Goal: Task Accomplishment & Management: Use online tool/utility

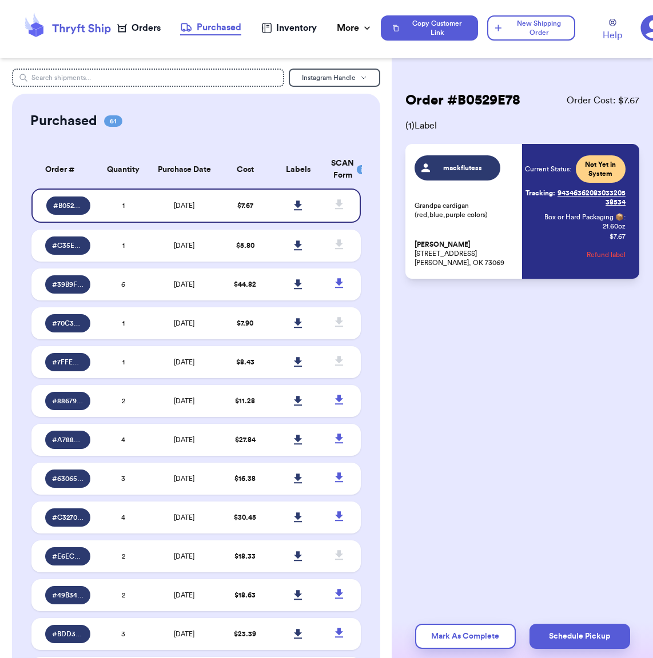
click at [143, 27] on div "Orders" at bounding box center [138, 28] width 43 height 14
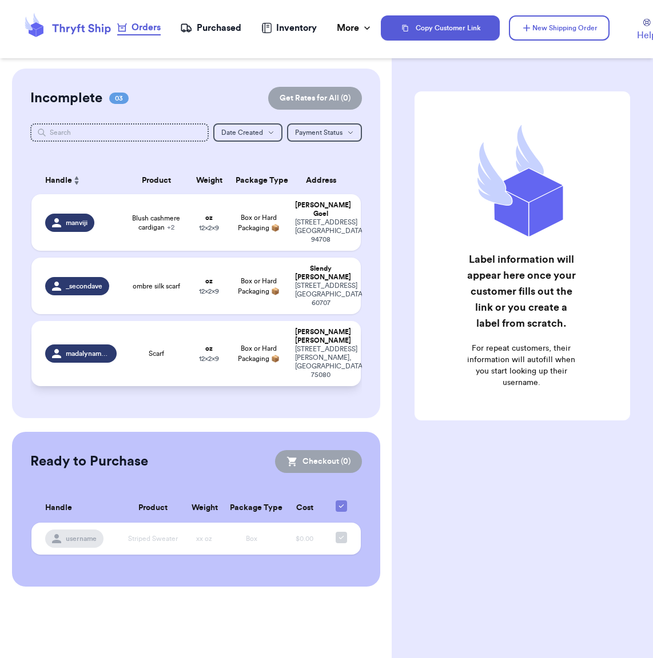
click at [152, 344] on td "Scarf" at bounding box center [156, 353] width 66 height 65
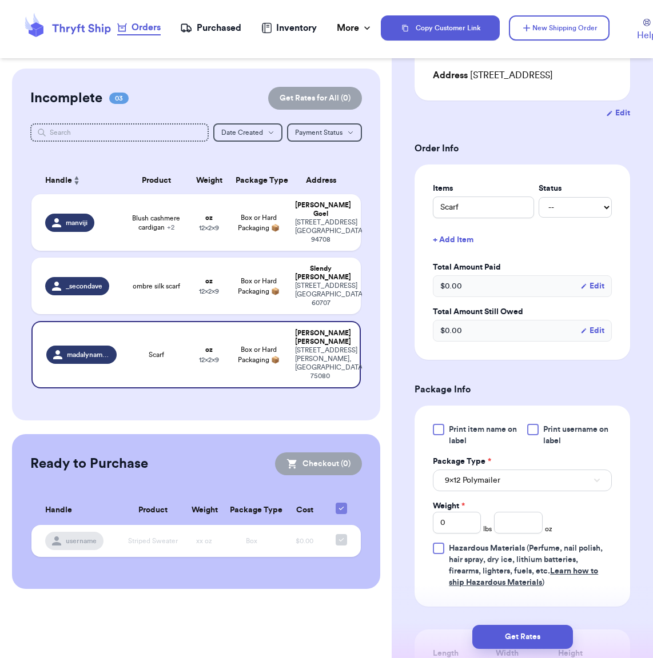
scroll to position [205, 0]
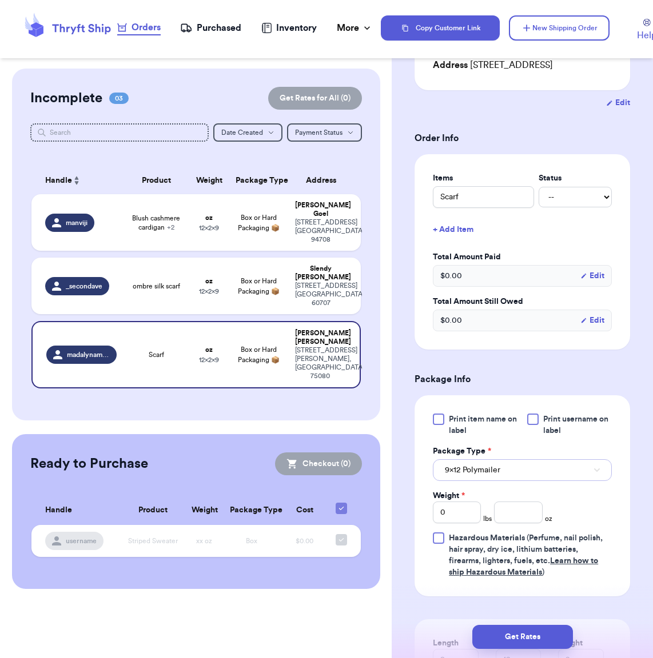
click at [522, 460] on button "9x12 Polymailer" at bounding box center [522, 471] width 179 height 22
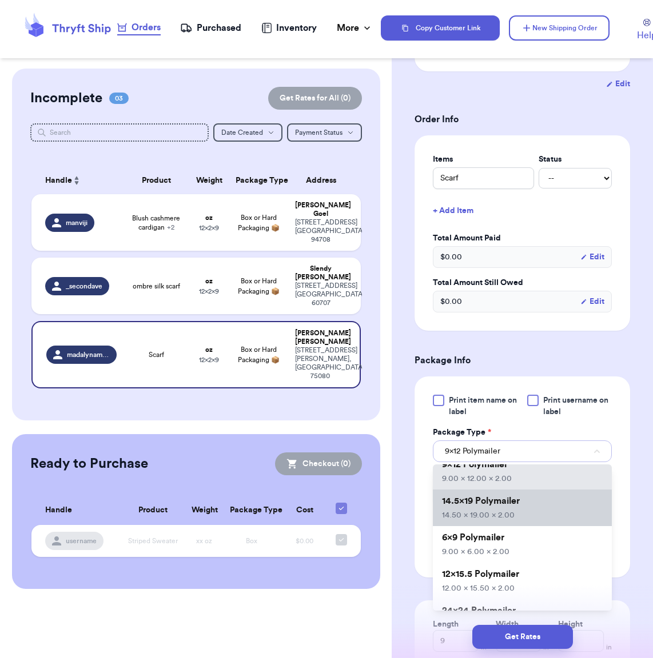
scroll to position [43, 0]
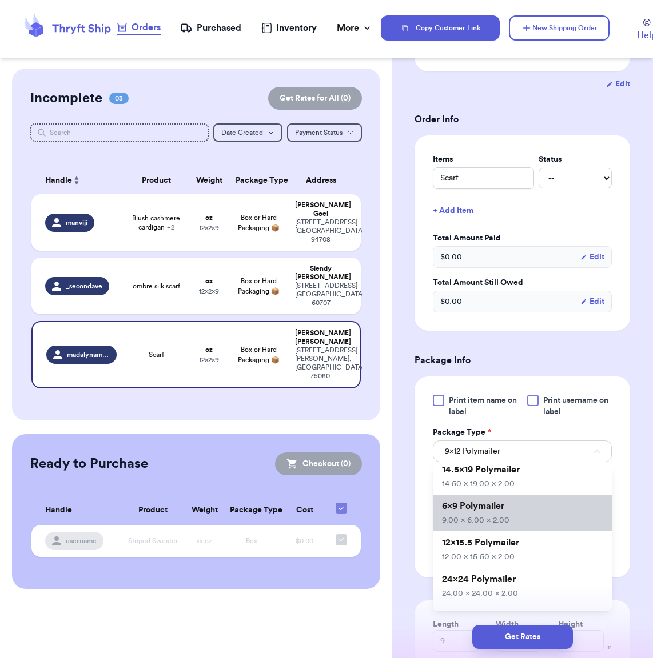
click at [522, 515] on li "6x9 Polymailer 9.00 x 6.00 x 2.00" at bounding box center [522, 513] width 179 height 37
type input "6"
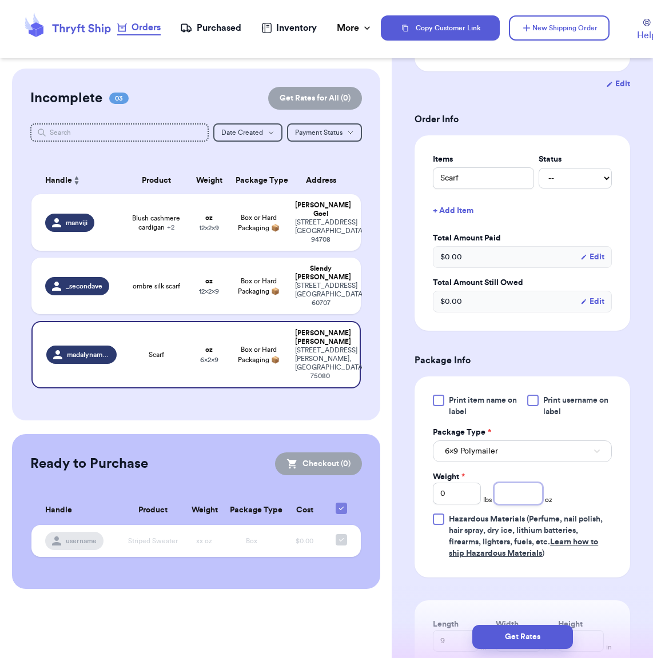
click at [507, 483] on input "number" at bounding box center [518, 494] width 48 height 22
type input "5"
click at [600, 478] on div "Print item name on label Print username on label Package Type * 6x9 Polymailer …" at bounding box center [522, 477] width 179 height 165
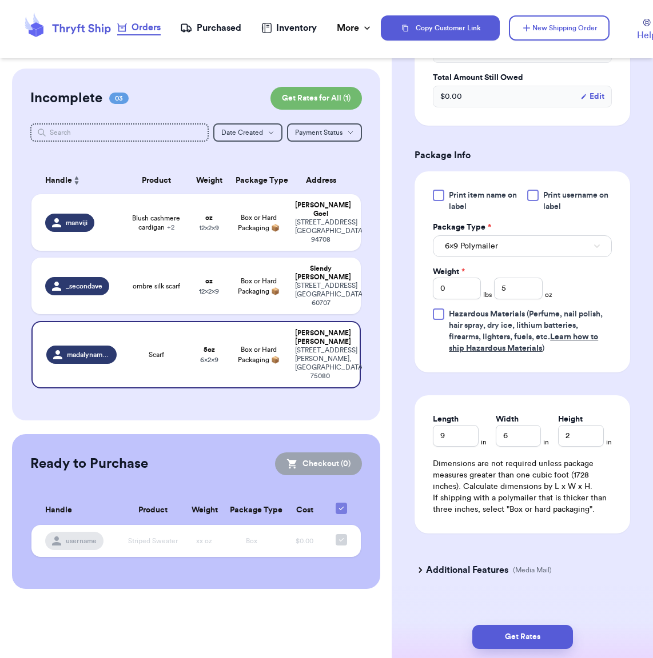
scroll to position [444, 0]
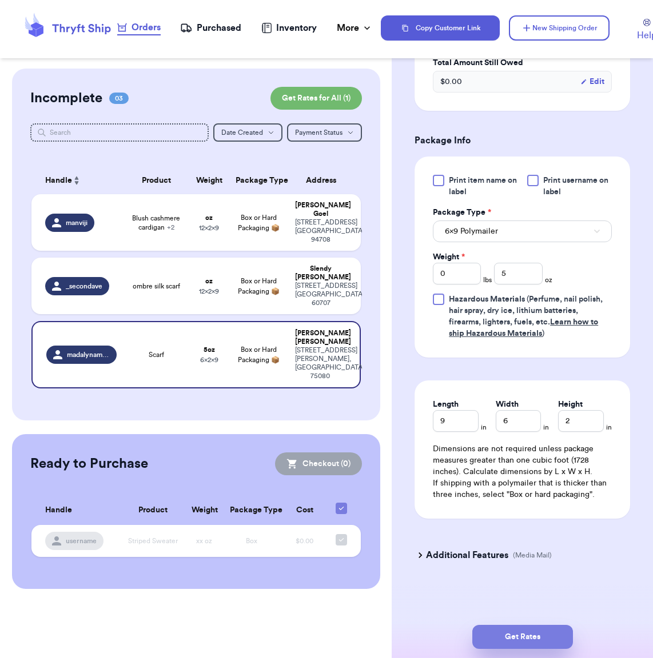
click at [517, 636] on button "Get Rates" at bounding box center [522, 637] width 101 height 24
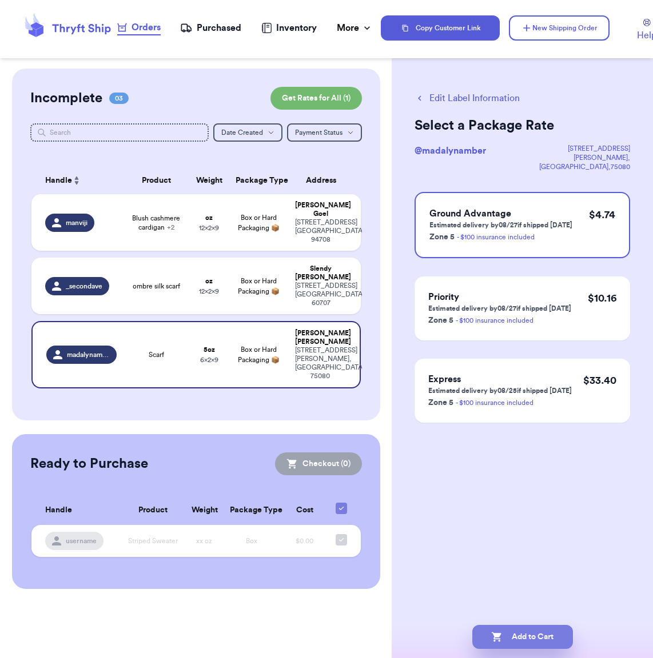
click at [516, 634] on button "Add to Cart" at bounding box center [522, 637] width 101 height 24
checkbox input "true"
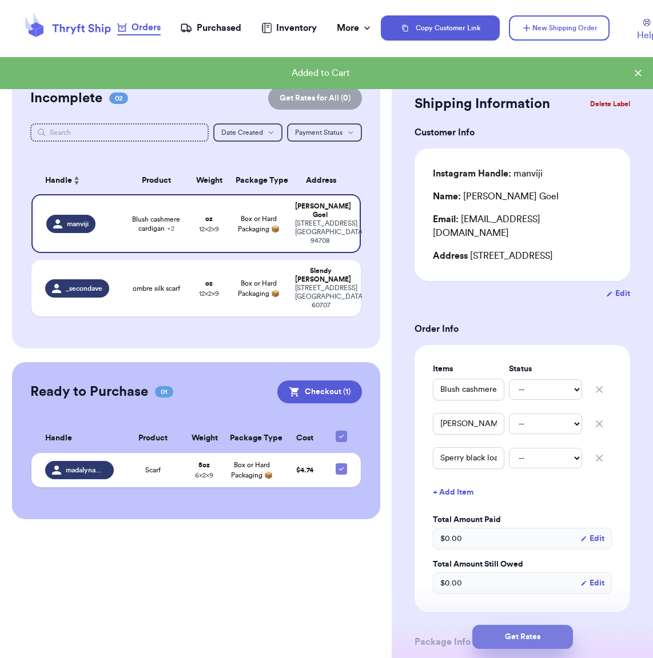
click at [532, 637] on button "Get Rates" at bounding box center [522, 637] width 101 height 24
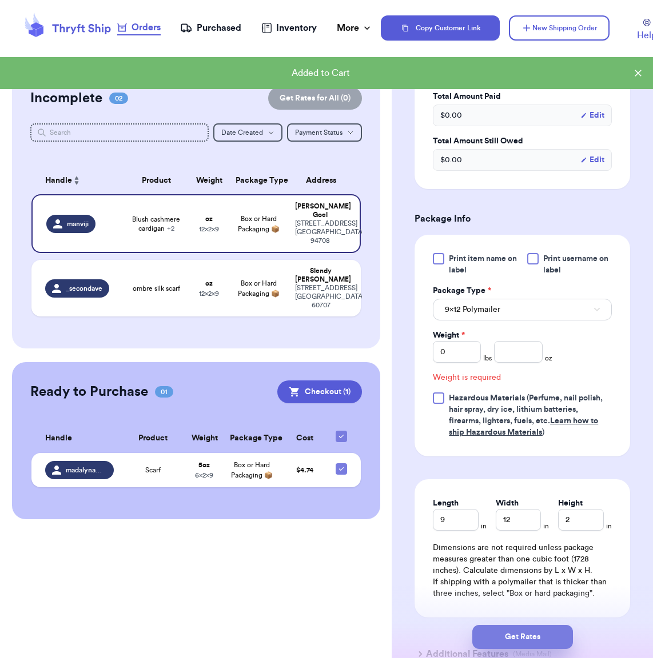
scroll to position [449, 0]
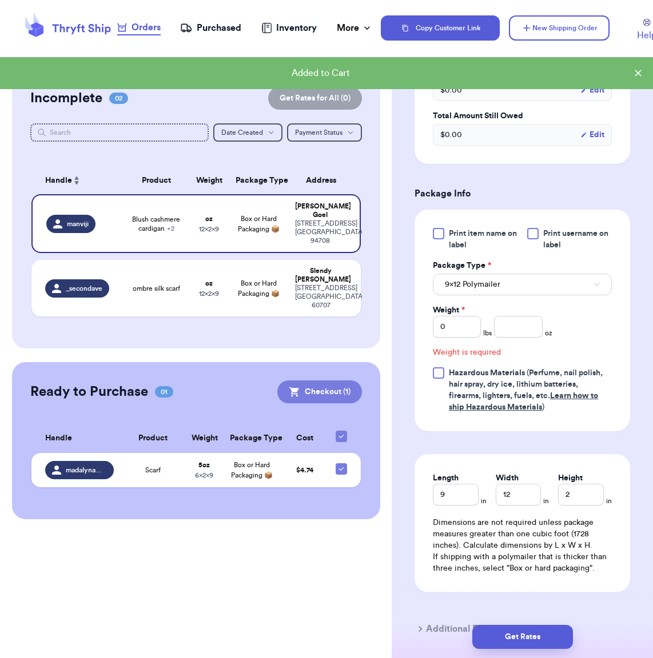
click at [332, 381] on button "Checkout ( 1 )" at bounding box center [319, 392] width 85 height 23
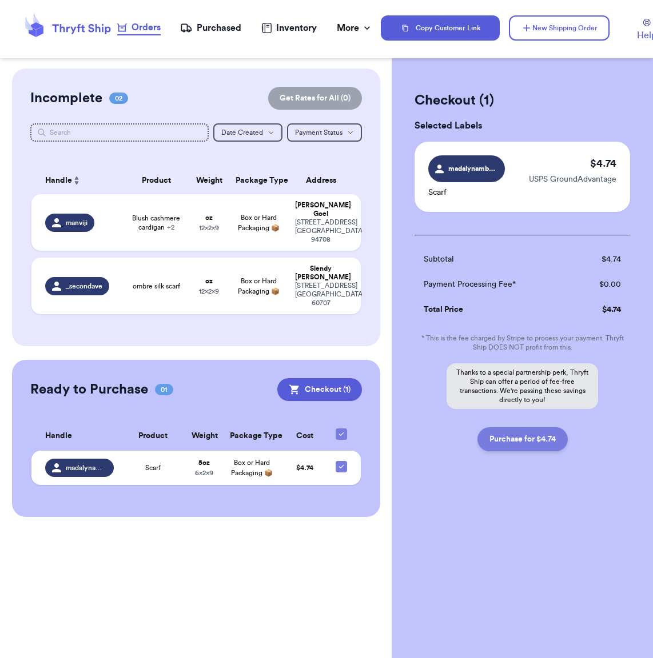
click at [536, 437] on button "Purchase for $4.74" at bounding box center [522, 440] width 90 height 24
checkbox input "false"
checkbox input "true"
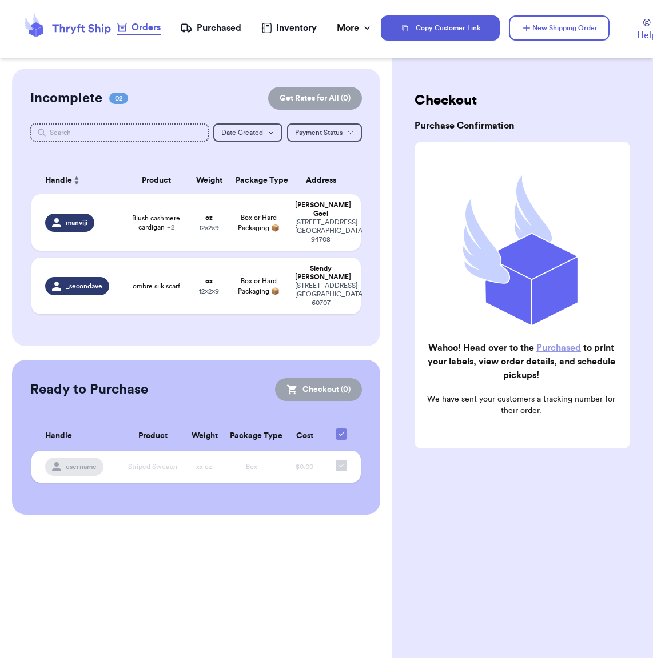
click at [204, 26] on div "Purchased" at bounding box center [210, 28] width 61 height 14
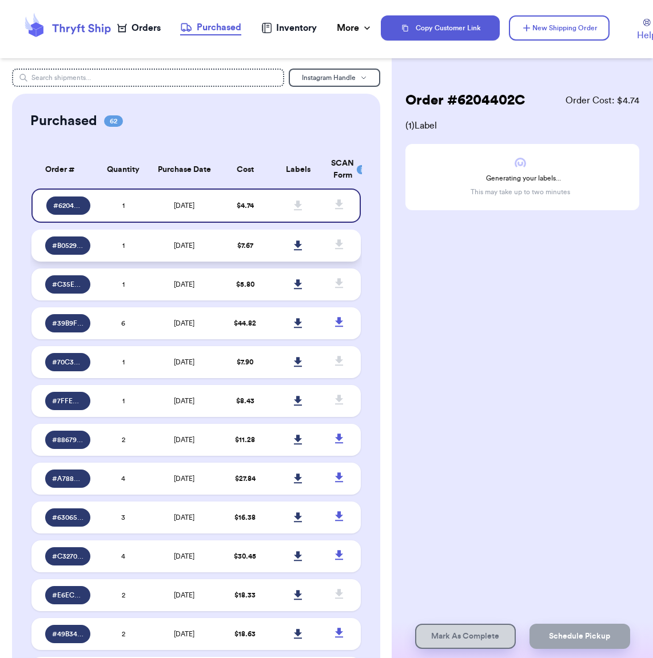
click at [174, 243] on span "[DATE]" at bounding box center [184, 245] width 21 height 7
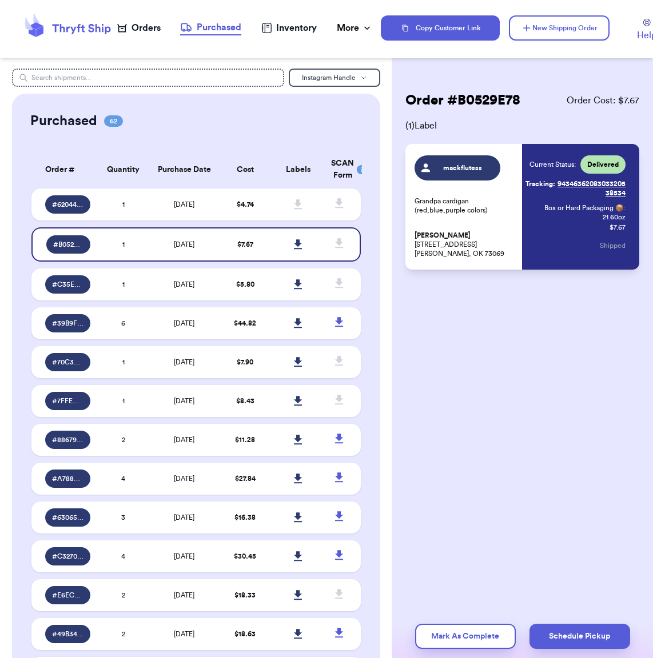
click at [631, 182] on div "mackflutess Grandpa cardigan (red,blue,purple colors) [PERSON_NAME] [STREET_ADD…" at bounding box center [522, 207] width 234 height 126
drag, startPoint x: 611, startPoint y: 189, endPoint x: 557, endPoint y: 184, distance: 54.5
click at [557, 184] on div "mackflutess Grandpa cardigan (red,blue,purple colors) [PERSON_NAME] [STREET_ADD…" at bounding box center [522, 207] width 234 height 126
copy link "9434636208303320538534"
click at [294, 207] on icon at bounding box center [298, 204] width 9 height 10
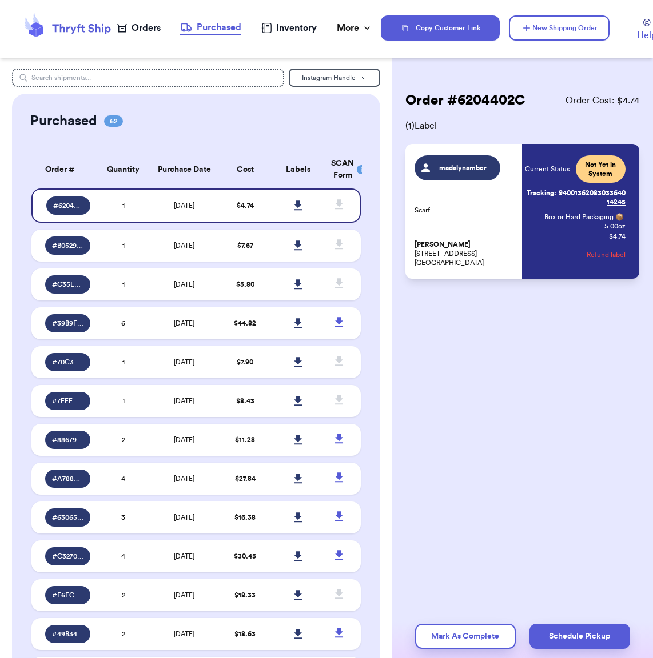
drag, startPoint x: 628, startPoint y: 203, endPoint x: 602, endPoint y: 207, distance: 26.0
click at [602, 207] on div "madalynamber Scarf [PERSON_NAME] [STREET_ADDRESS] Current Status: Not Yet in Sy…" at bounding box center [522, 211] width 234 height 135
drag, startPoint x: 629, startPoint y: 205, endPoint x: 560, endPoint y: 195, distance: 69.8
click at [560, 195] on div "madalynamber Scarf [PERSON_NAME] [STREET_ADDRESS] Current Status: Not Yet in Sy…" at bounding box center [522, 211] width 234 height 135
copy link "9400136208303364014245"
